Goal: Task Accomplishment & Management: Manage account settings

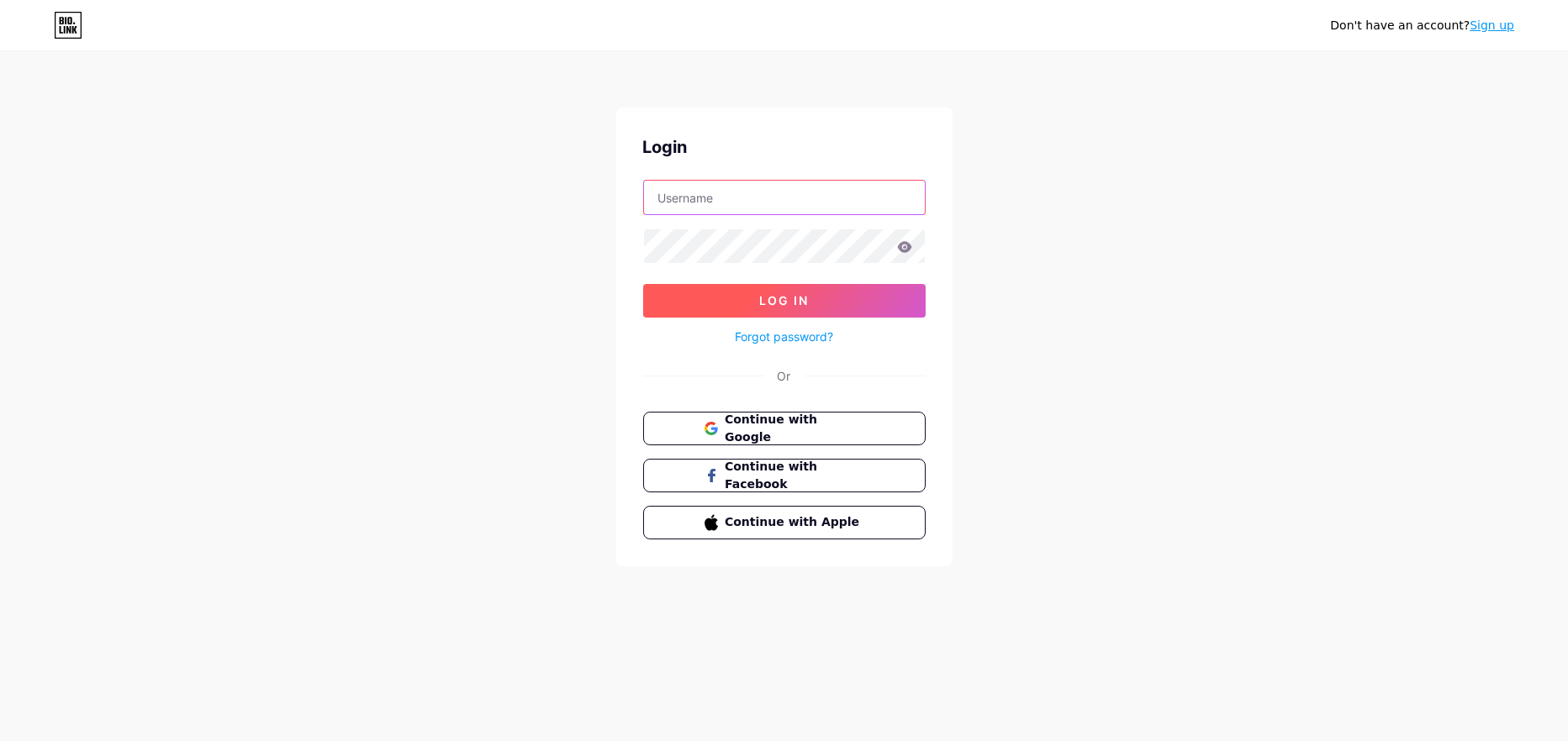
type input "[EMAIL_ADDRESS][DOMAIN_NAME]"
click at [785, 296] on span "Log In" at bounding box center [784, 300] width 50 height 14
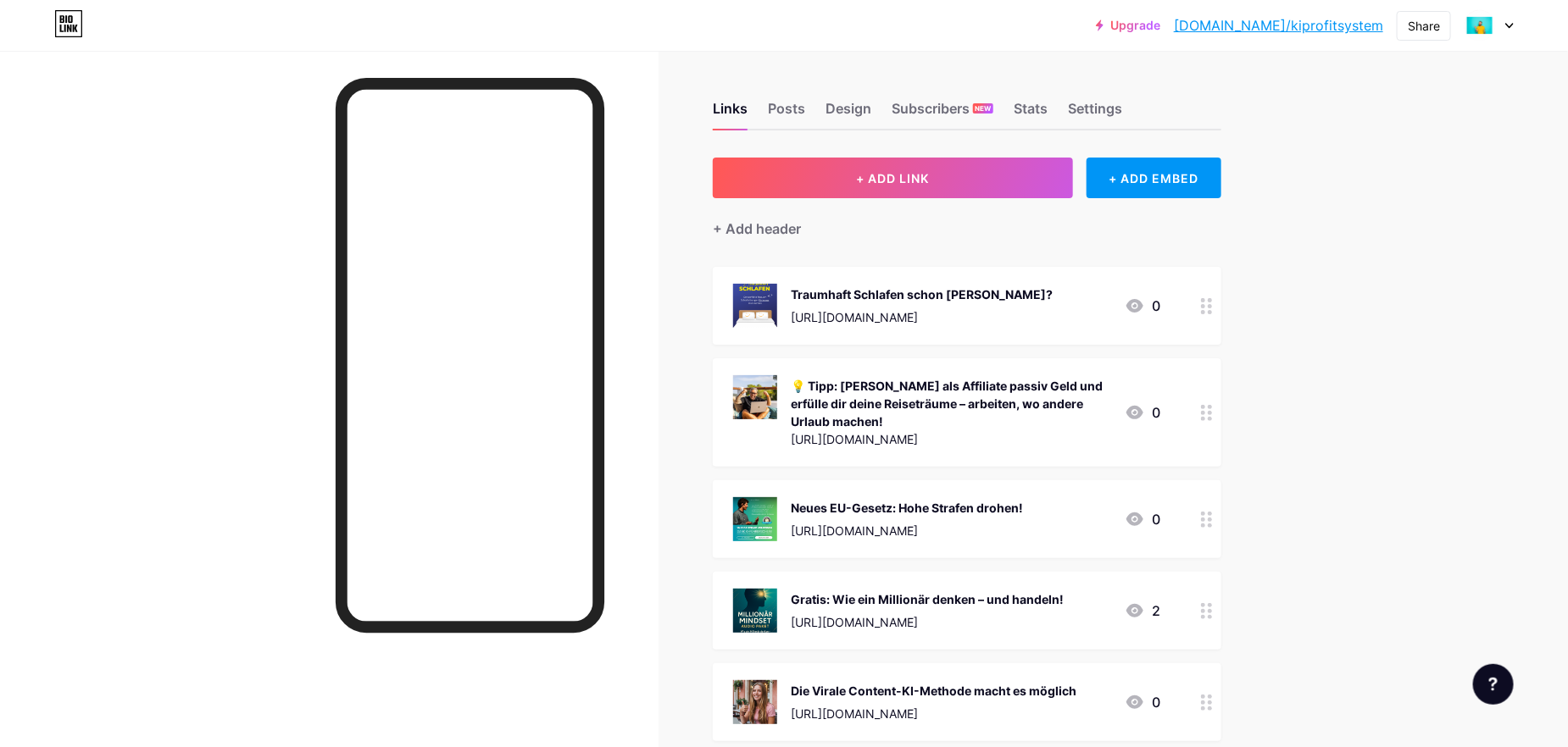
click at [1334, 29] on link "[DOMAIN_NAME]/kiprofitsystem" at bounding box center [1279, 25] width 210 height 21
click at [1513, 29] on div at bounding box center [1489, 25] width 49 height 30
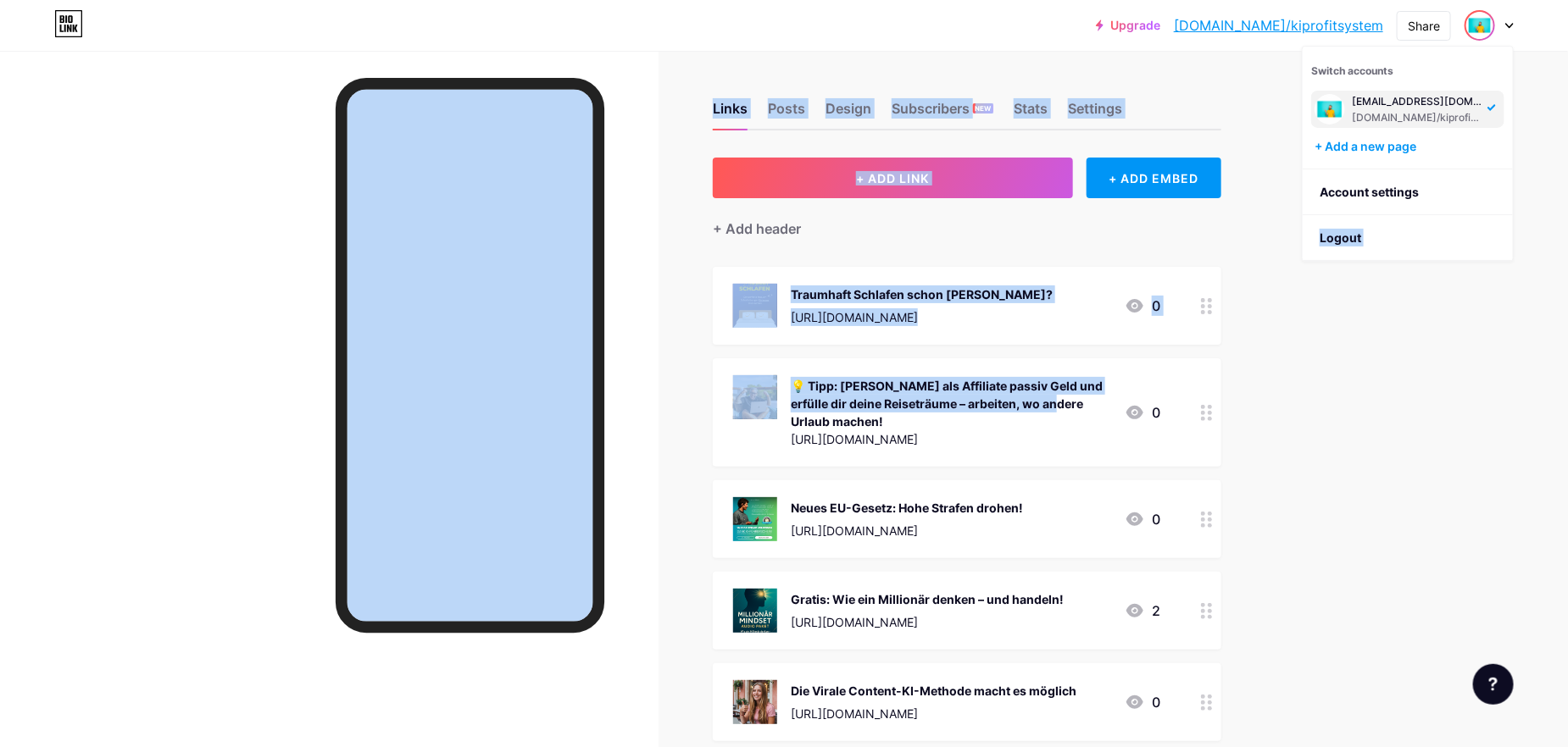
drag, startPoint x: 1319, startPoint y: 236, endPoint x: 938, endPoint y: 420, distance: 423.1
click at [941, 420] on div "Upgrade [DOMAIN_NAME]/kiprof... [DOMAIN_NAME]/kiprofitsystem Share Switch accou…" at bounding box center [784, 610] width 1568 height 1221
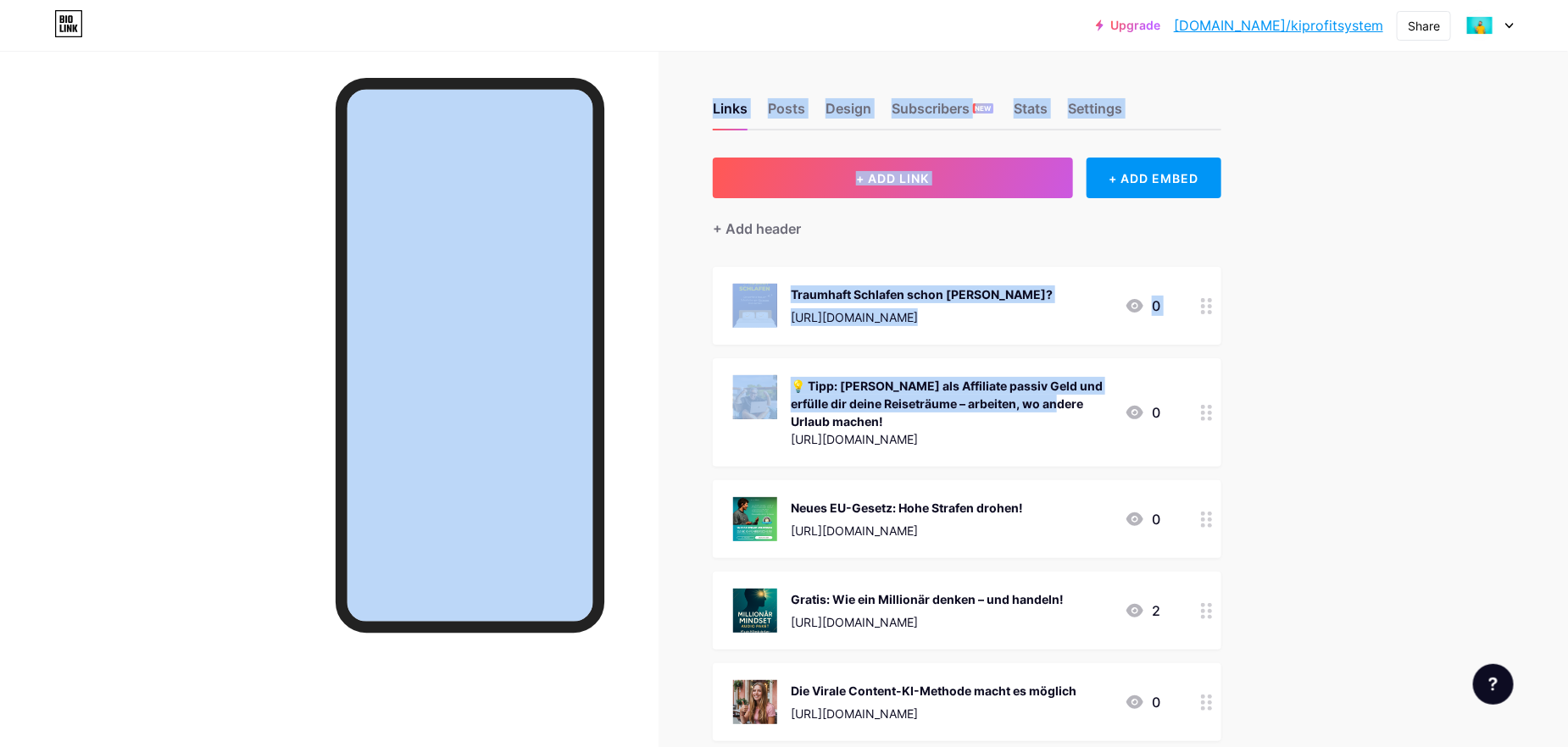
click at [1476, 229] on div "Upgrade [DOMAIN_NAME]/kiprof... [DOMAIN_NAME]/kiprofitsystem Share Switch accou…" at bounding box center [784, 610] width 1568 height 1221
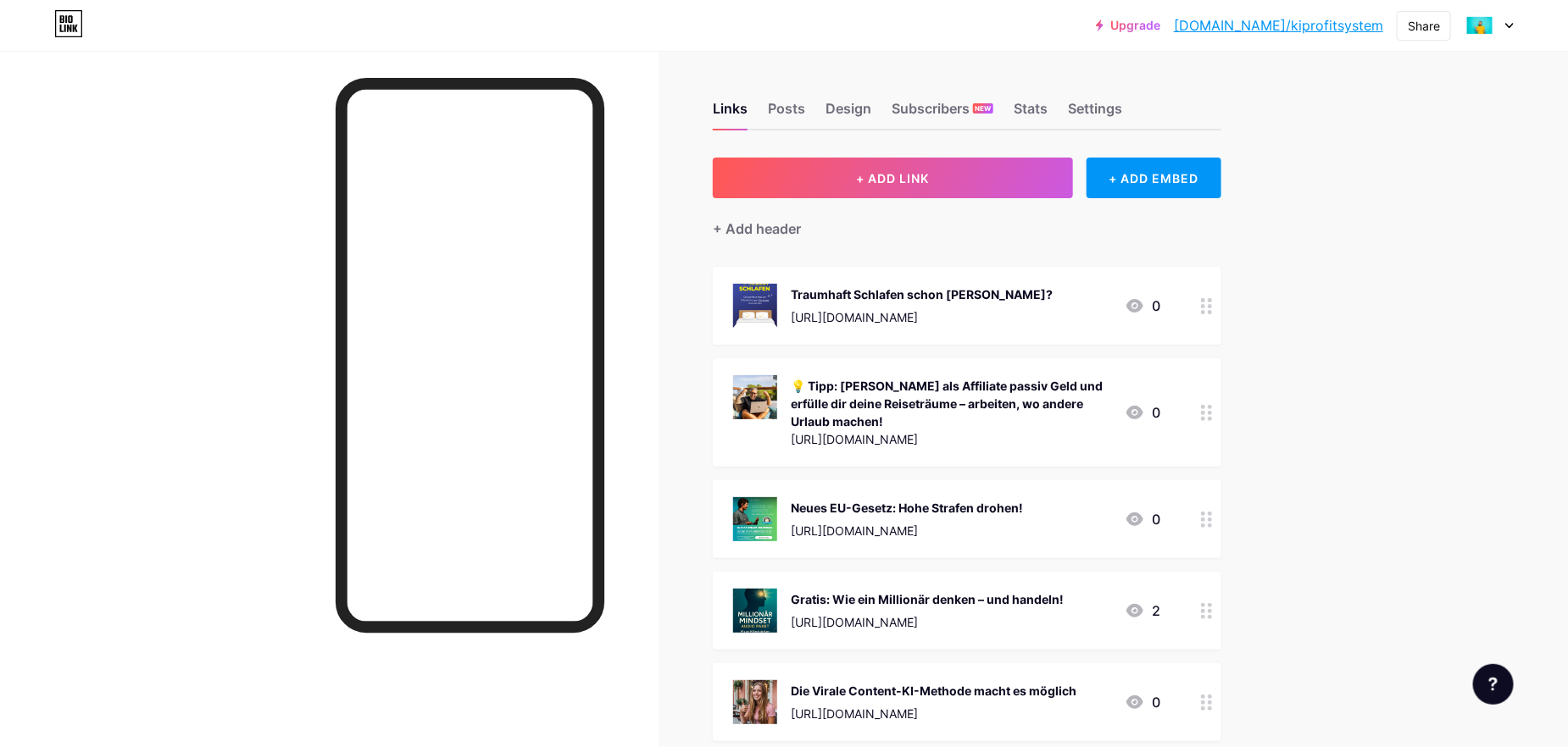
click at [1509, 17] on div at bounding box center [1489, 25] width 49 height 30
click at [1339, 241] on li "Logout" at bounding box center [1407, 237] width 210 height 46
click at [1338, 235] on li "Logout" at bounding box center [1407, 237] width 210 height 46
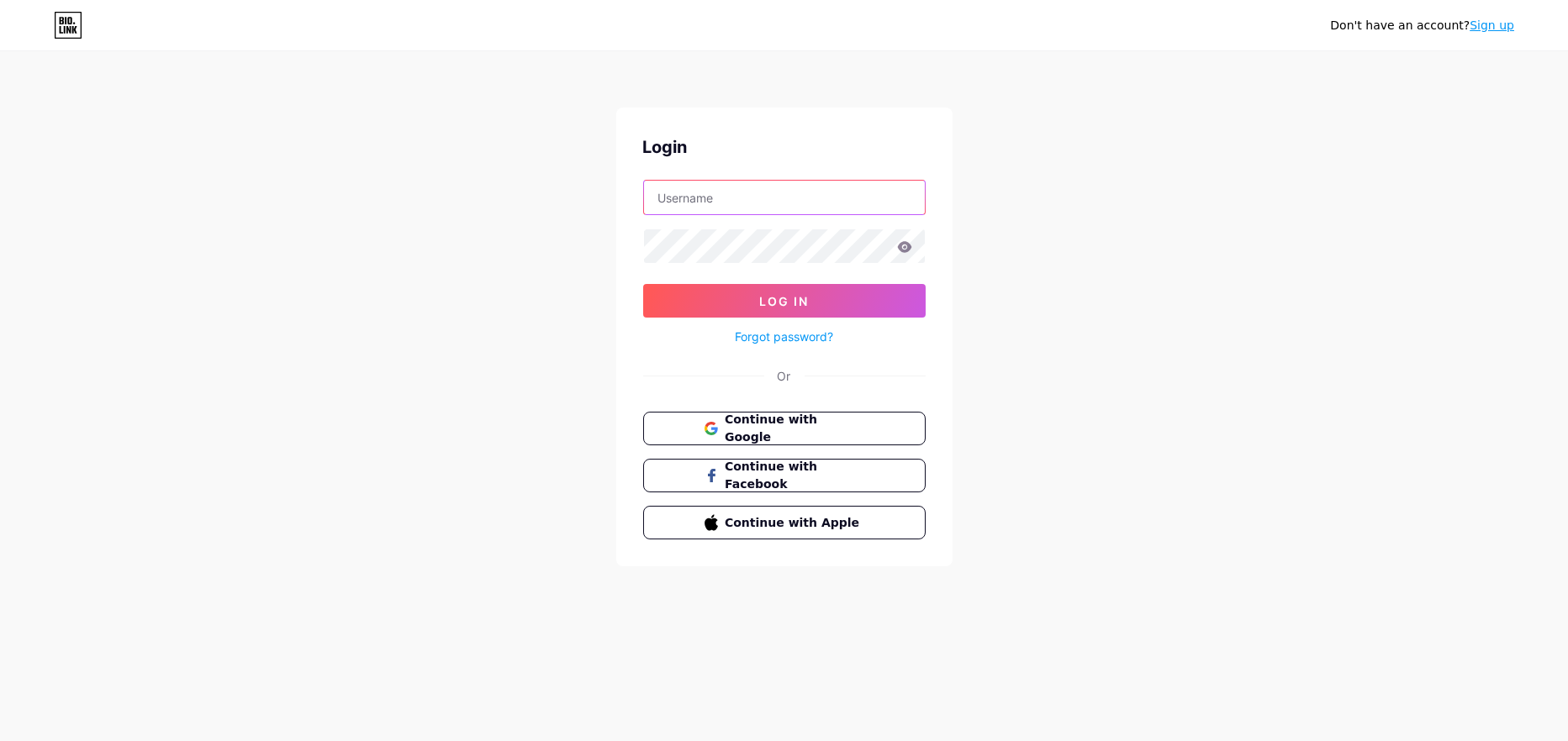
type input "[EMAIL_ADDRESS][DOMAIN_NAME]"
